Goal: Transaction & Acquisition: Obtain resource

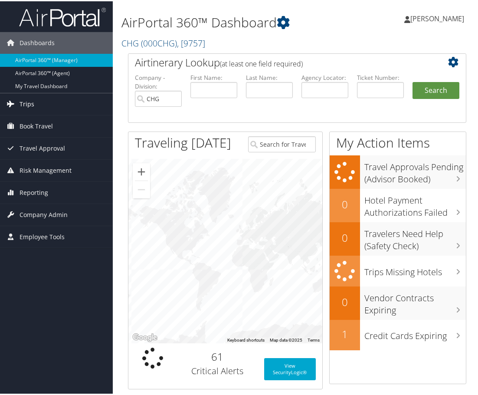
click at [28, 103] on span "Trips" at bounding box center [27, 103] width 15 height 22
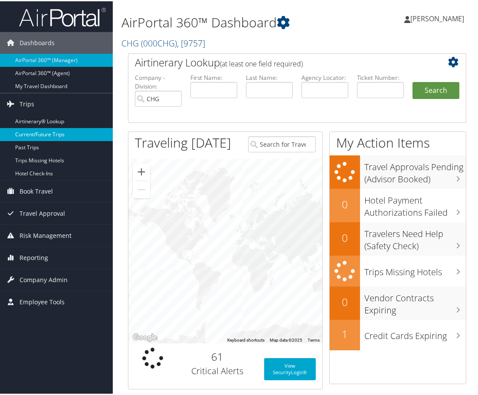
click at [35, 133] on link "Current/Future Trips" at bounding box center [56, 133] width 113 height 13
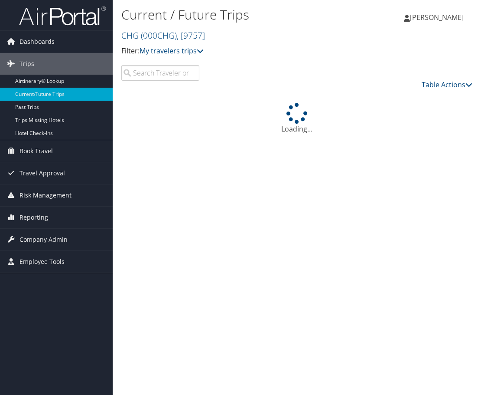
click at [142, 75] on input "search" at bounding box center [160, 73] width 78 height 16
paste input "LPMQYW"
type input "LPMQYW"
click at [52, 81] on link "Airtinerary® Lookup" at bounding box center [56, 81] width 113 height 13
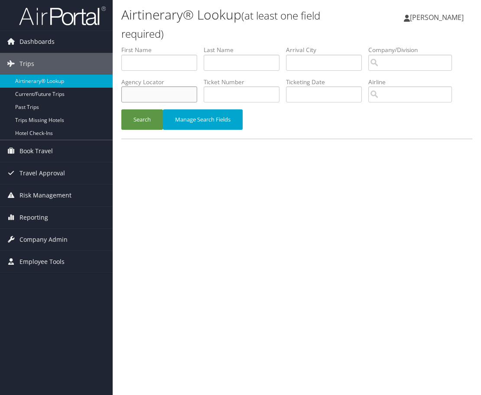
click at [163, 93] on input "text" at bounding box center [159, 94] width 76 height 16
paste input "LPMQYW"
type input "LPMQYW"
click at [148, 119] on button "Search" at bounding box center [142, 119] width 42 height 20
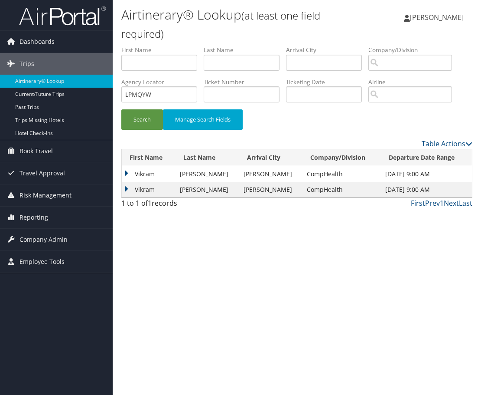
click at [144, 174] on td "Vikram" at bounding box center [149, 174] width 54 height 16
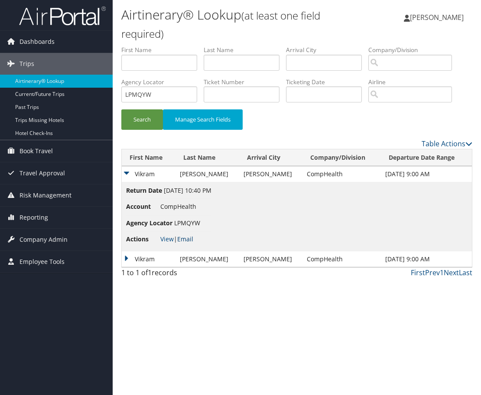
click at [192, 239] on link "Email" at bounding box center [185, 239] width 16 height 8
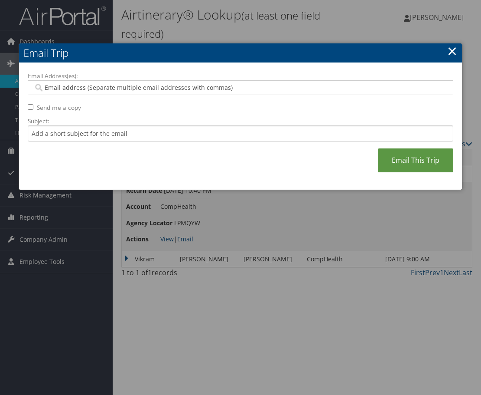
click at [451, 51] on link "×" at bounding box center [453, 50] width 10 height 17
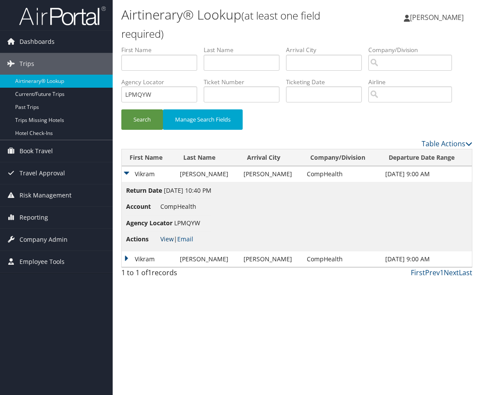
click at [164, 240] on link "View" at bounding box center [166, 239] width 13 height 8
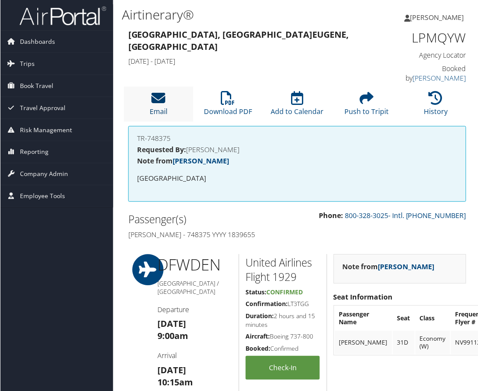
click at [160, 107] on link "Email" at bounding box center [159, 106] width 18 height 21
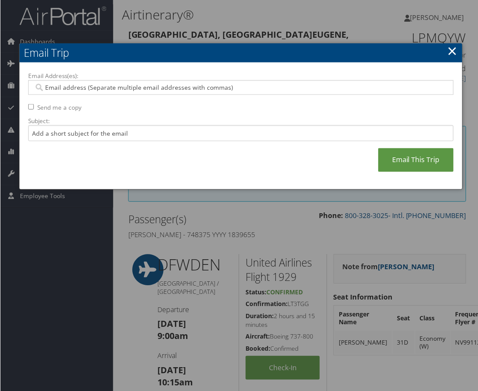
click at [122, 87] on input "Email Address(es):" at bounding box center [240, 87] width 414 height 9
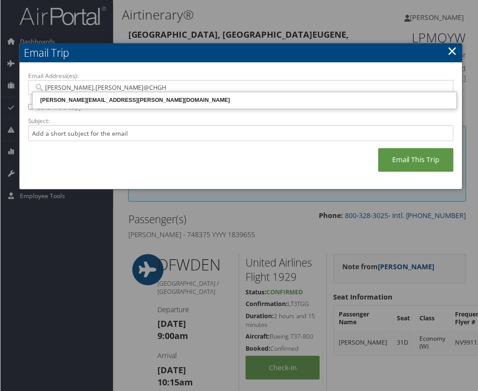
type input "YVONNE.ROSALES@CHGHE"
click at [125, 99] on div "YVONNE.ROSALES@CHGHEALTHCARE.COM" at bounding box center [244, 100] width 422 height 9
type input "YVONNE.ROSALES@CHGHEALTHCARE.COM"
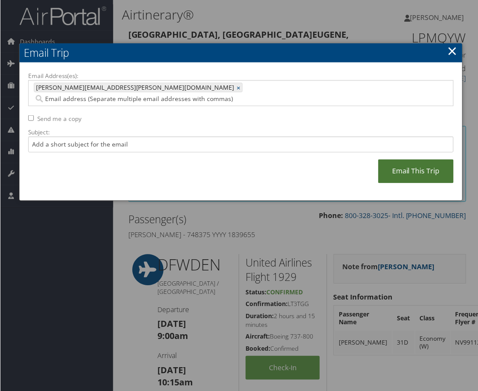
click at [405, 160] on link "Email This Trip" at bounding box center [415, 172] width 75 height 24
